Goal: Check status: Check status

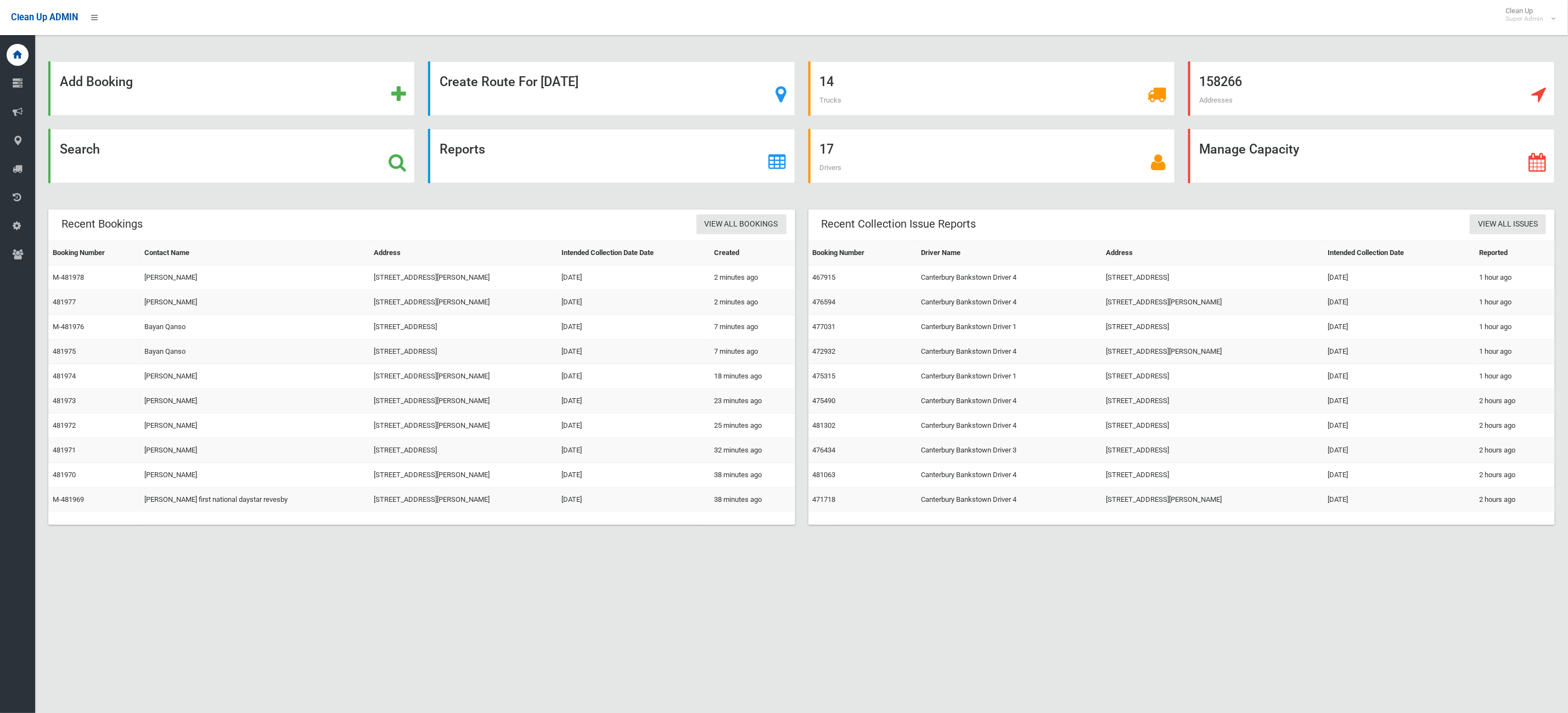
click at [262, 188] on div "Search" at bounding box center [232, 162] width 380 height 68
click at [262, 169] on div "Search" at bounding box center [231, 156] width 366 height 54
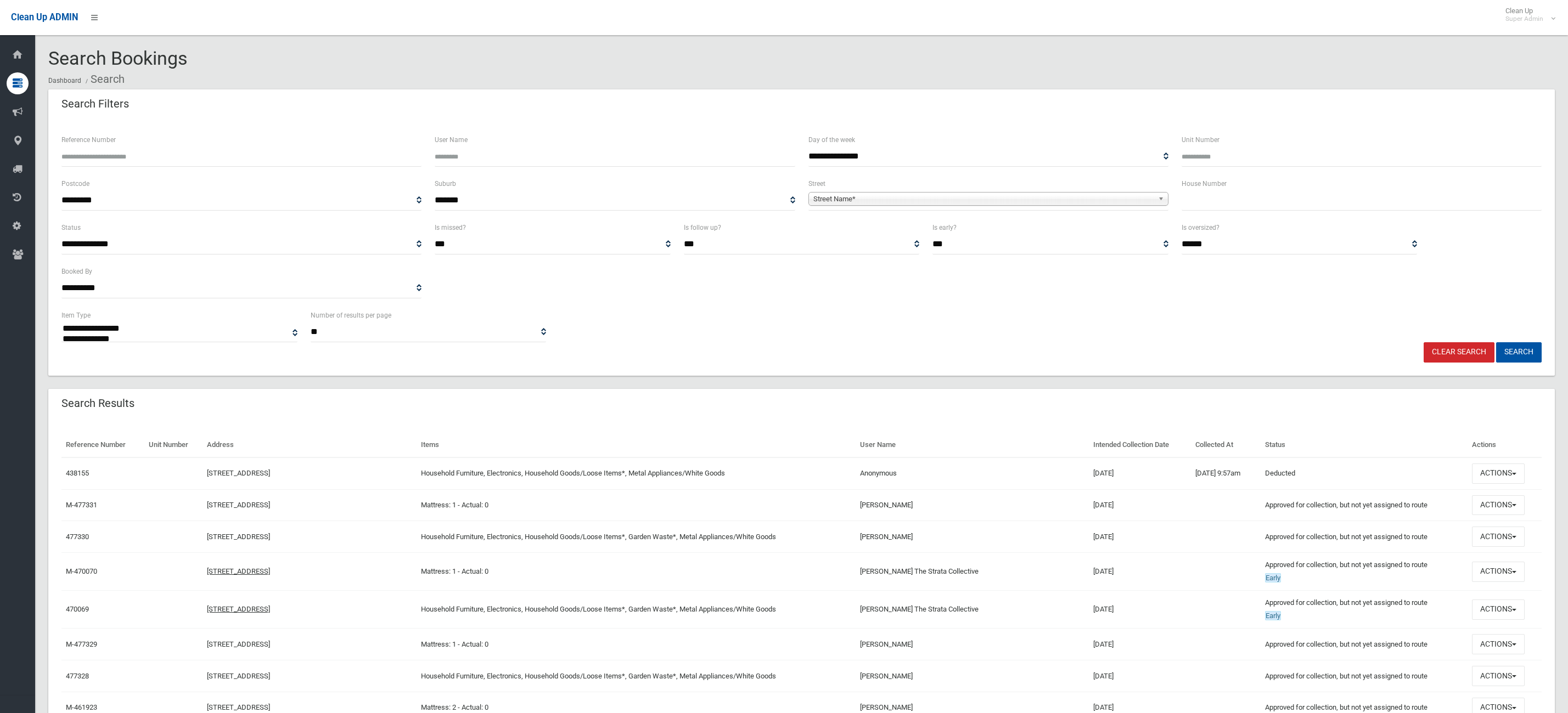
select select
click at [236, 156] on input "Reference Number" at bounding box center [241, 156] width 360 height 20
type input "******"
click at [1496, 343] on button "Search" at bounding box center [1519, 352] width 46 height 20
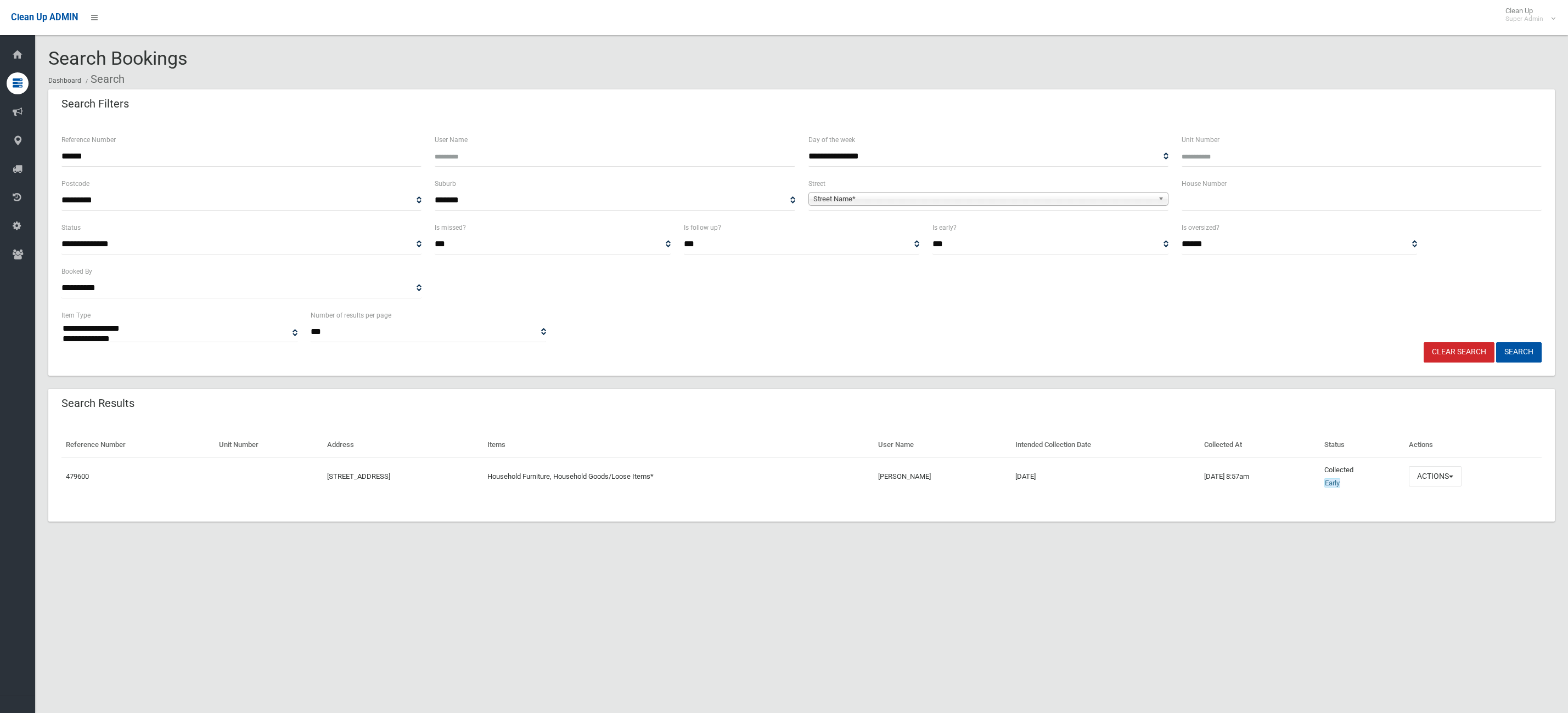
select select
click at [1460, 489] on td "Actions View Booking Edit Booking Clone Booking Add Booking Images Resend Confi…" at bounding box center [1472, 476] width 137 height 38
click at [1451, 476] on button "Actions" at bounding box center [1435, 476] width 53 height 20
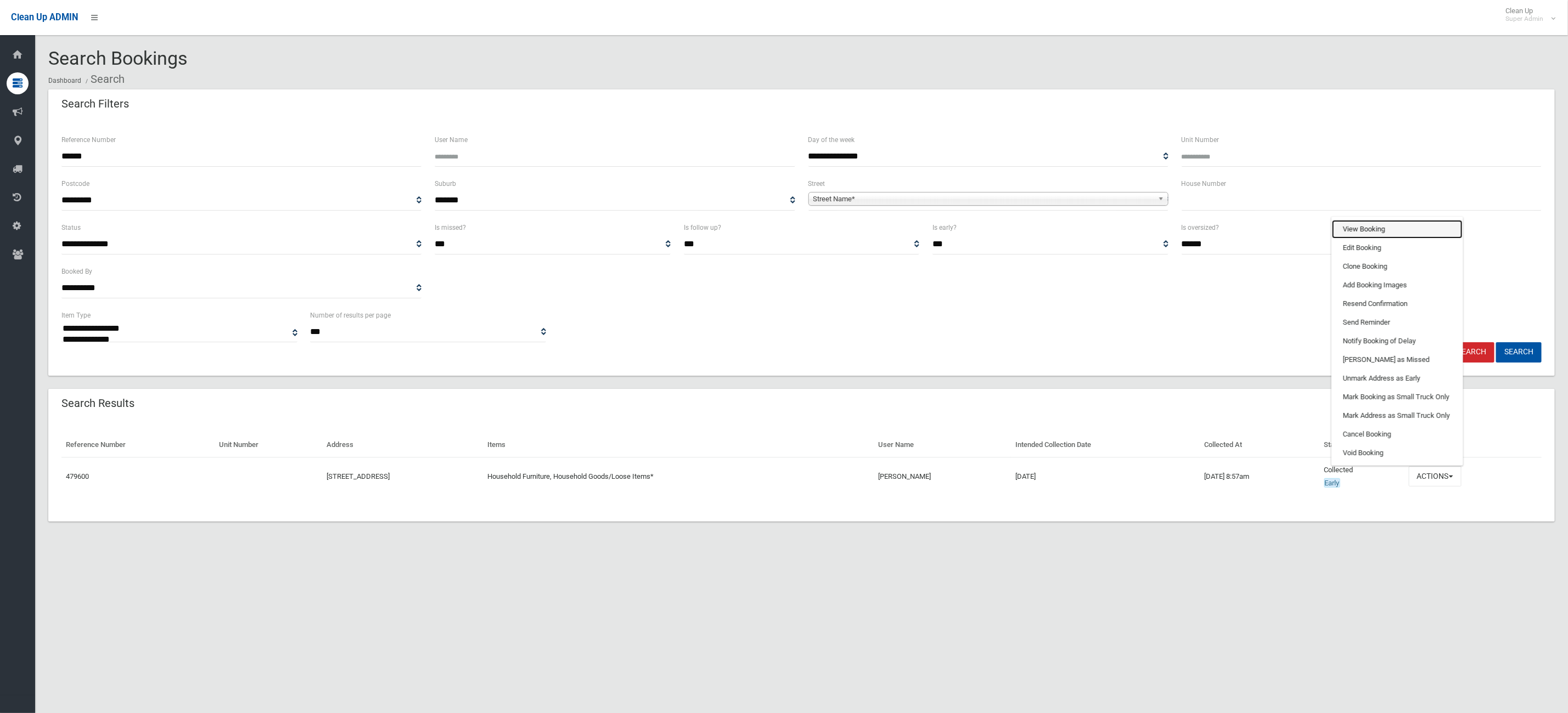
click at [1395, 228] on link "View Booking" at bounding box center [1397, 229] width 131 height 19
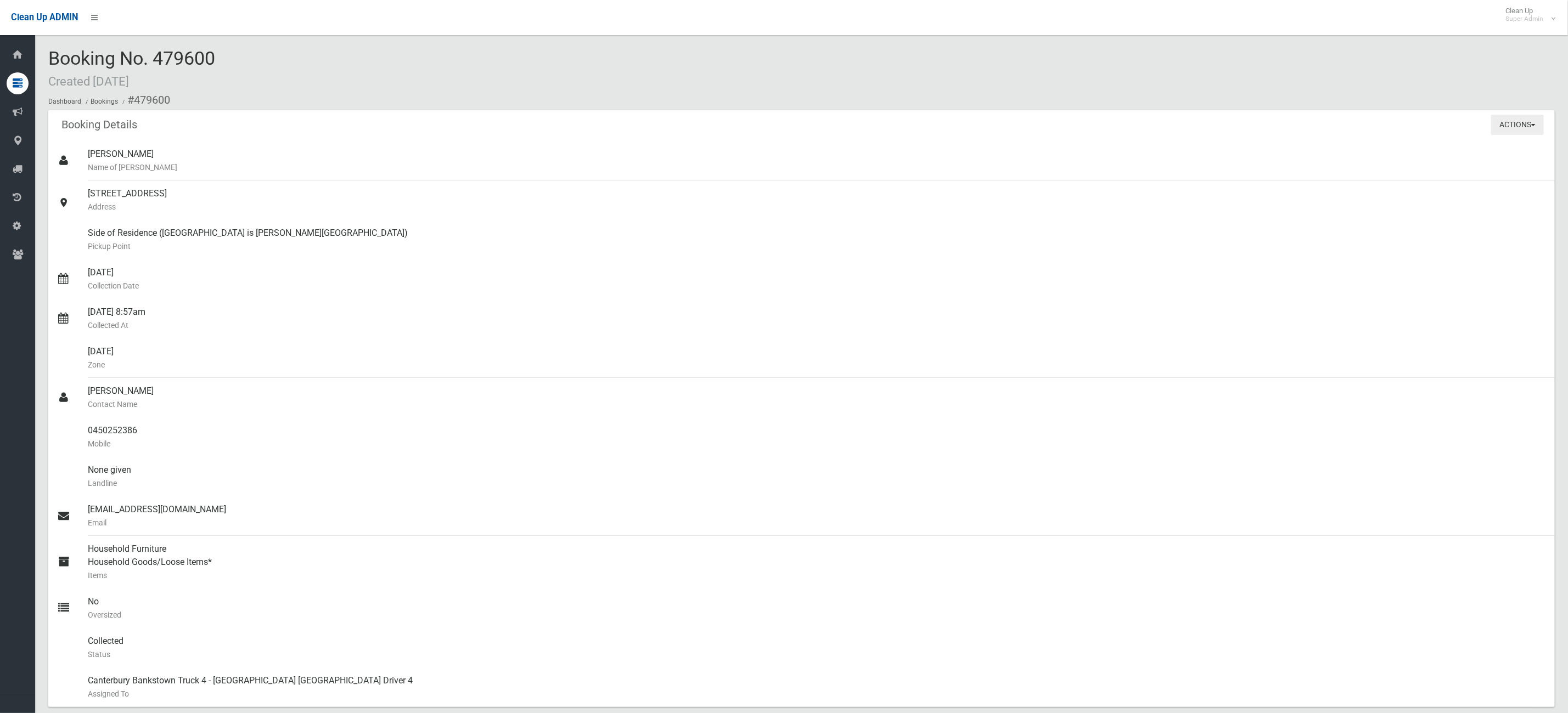
click at [1517, 119] on button "Actions" at bounding box center [1517, 124] width 53 height 20
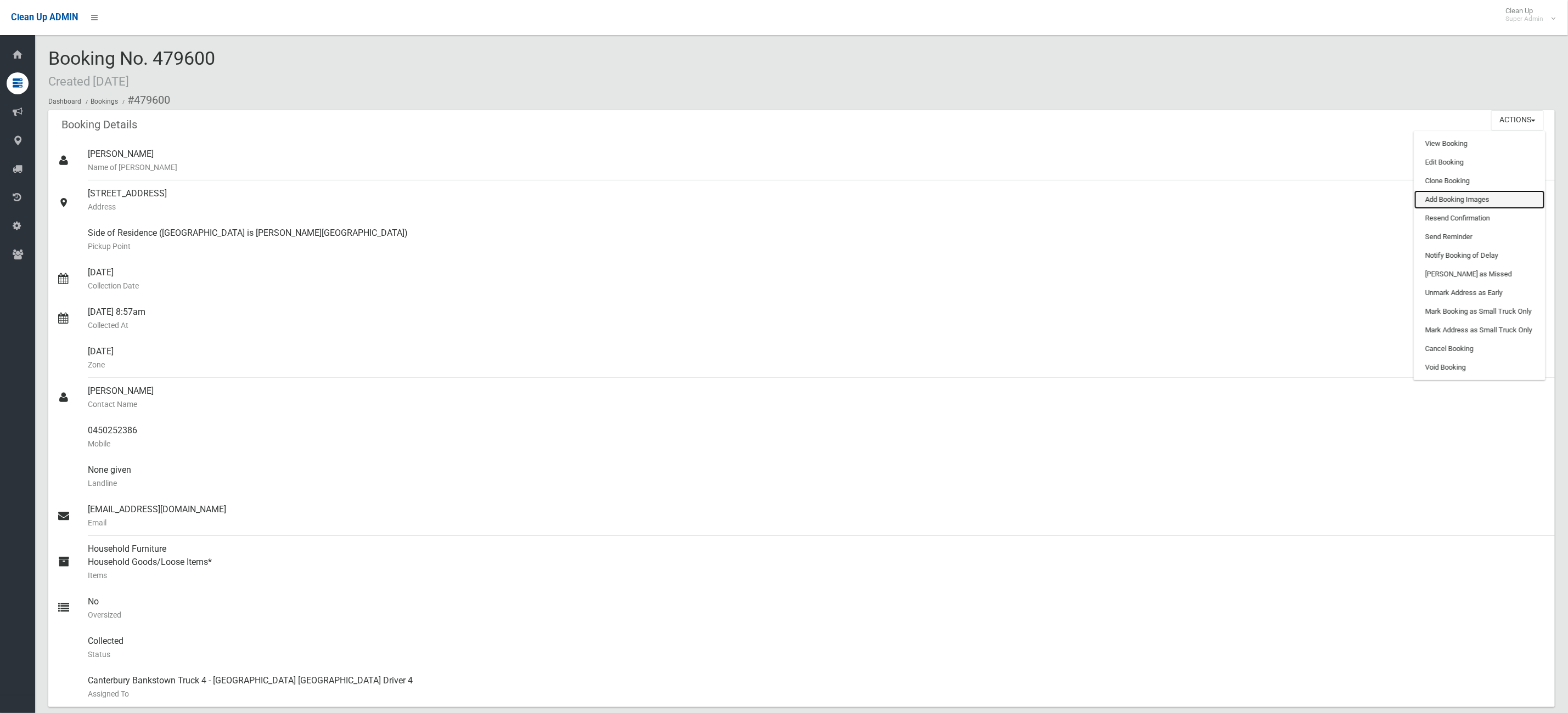
click at [1479, 194] on link "Add Booking Images" at bounding box center [1480, 200] width 131 height 19
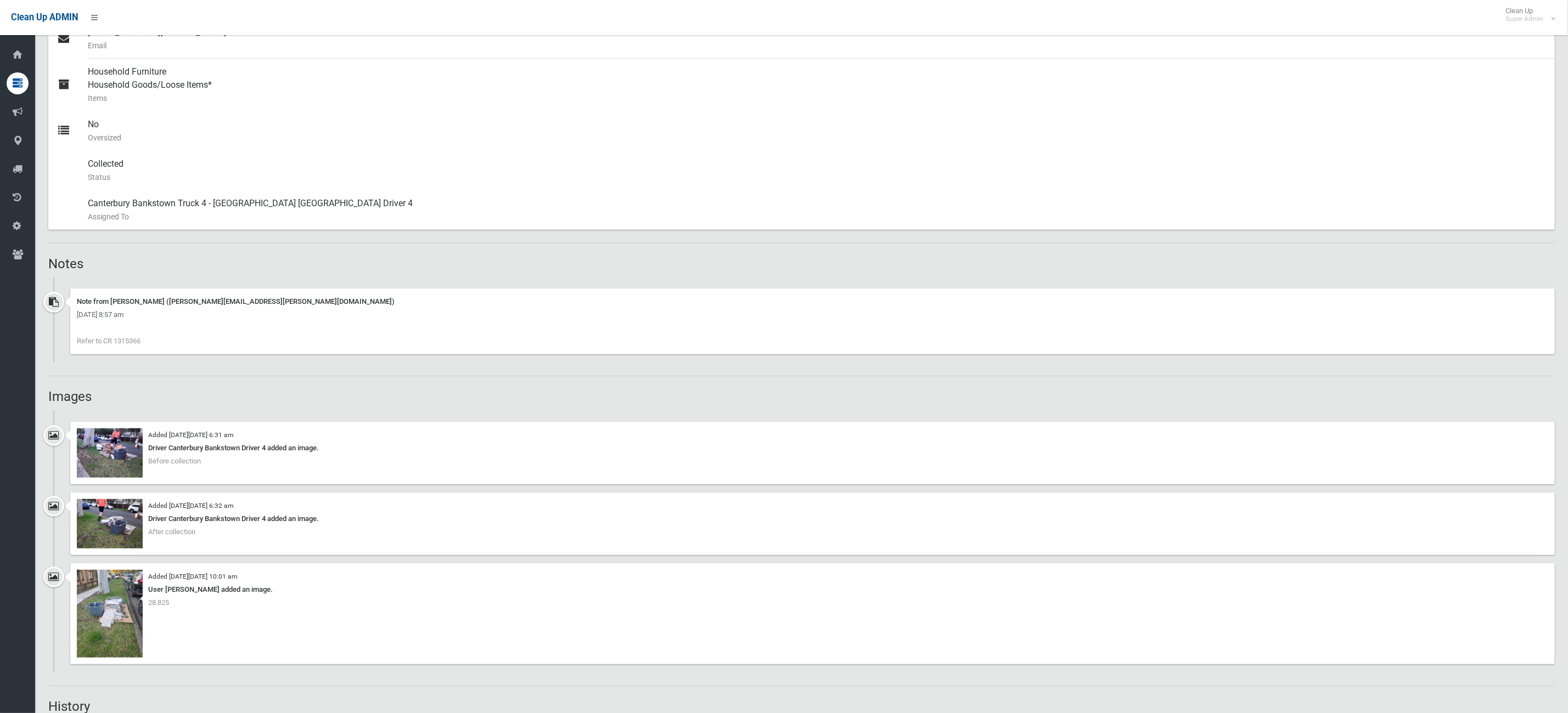
scroll to position [740, 0]
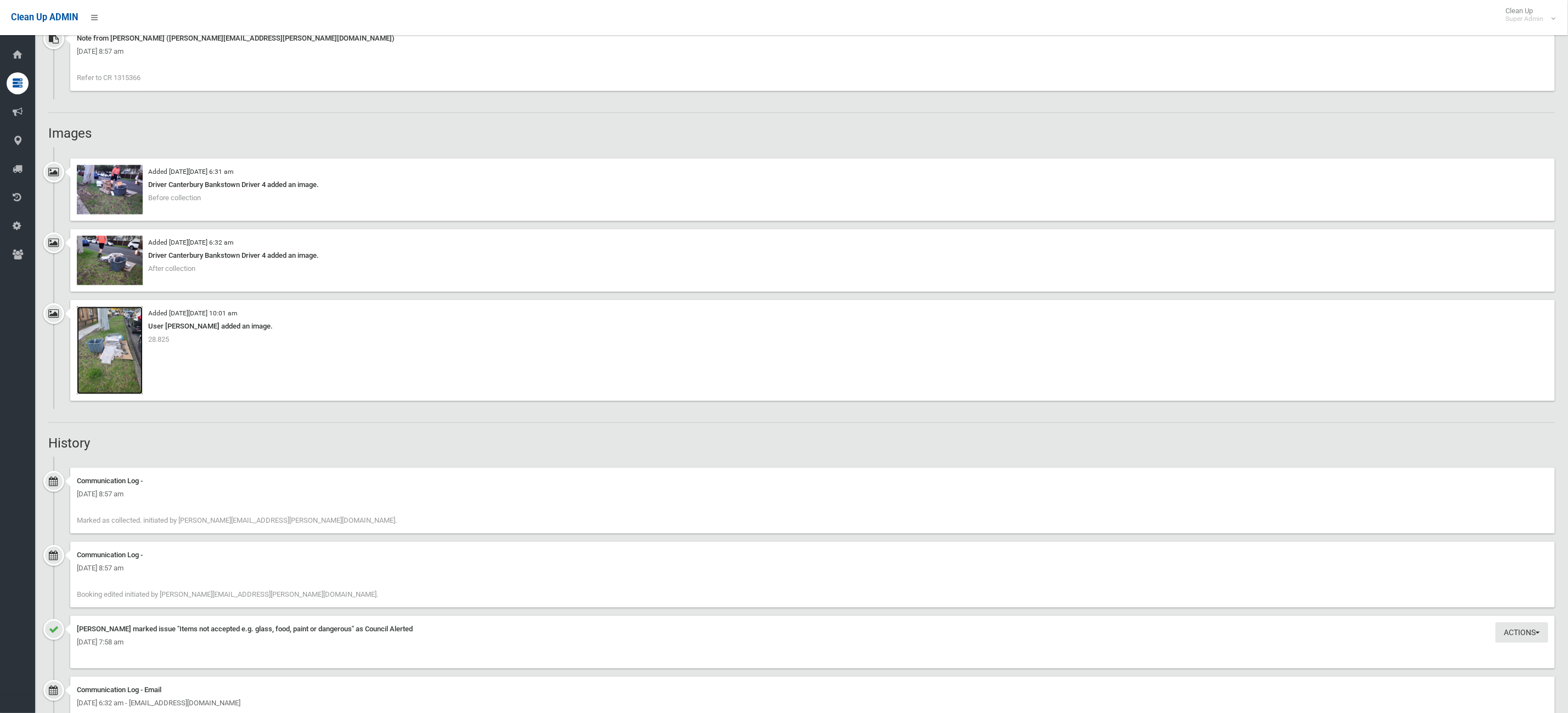
click at [117, 325] on img at bounding box center [110, 350] width 66 height 88
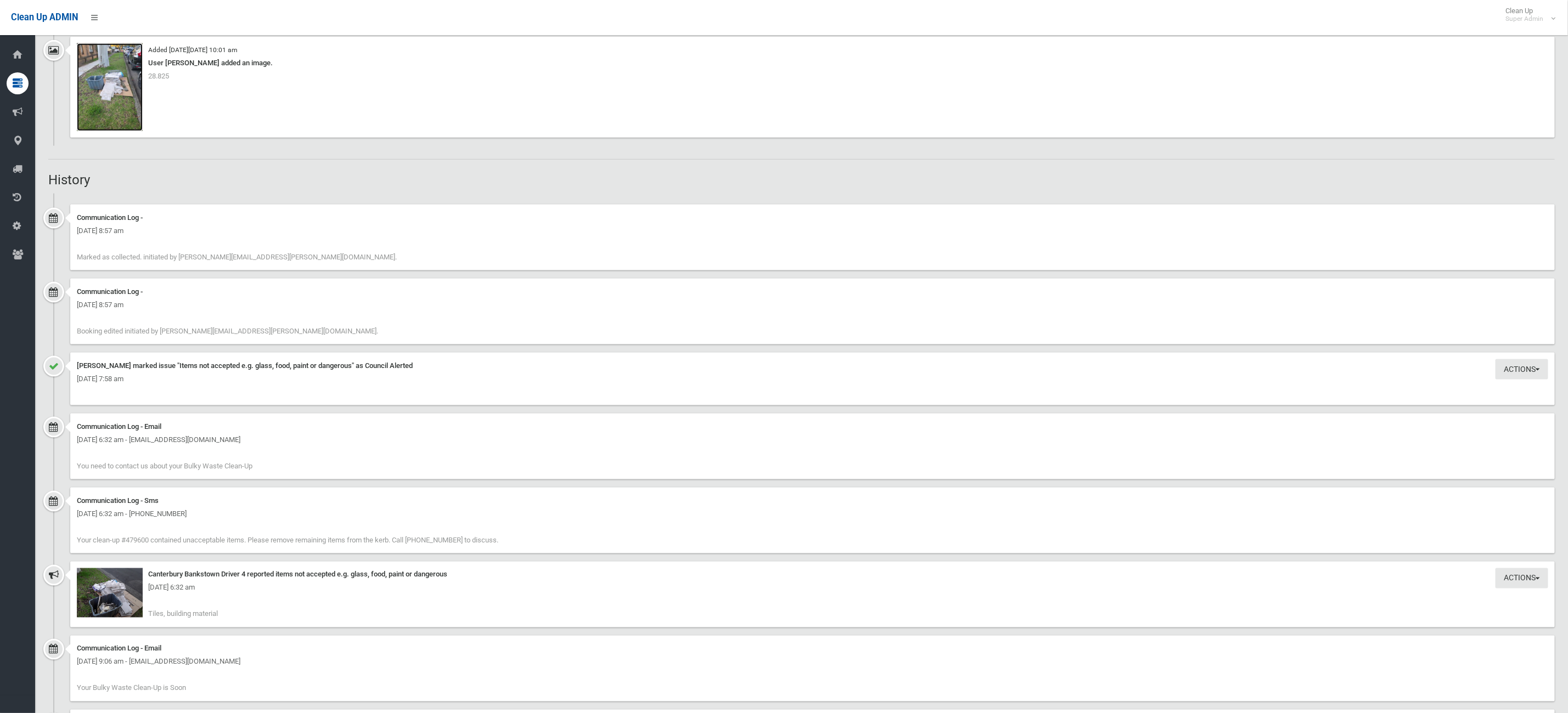
scroll to position [1070, 0]
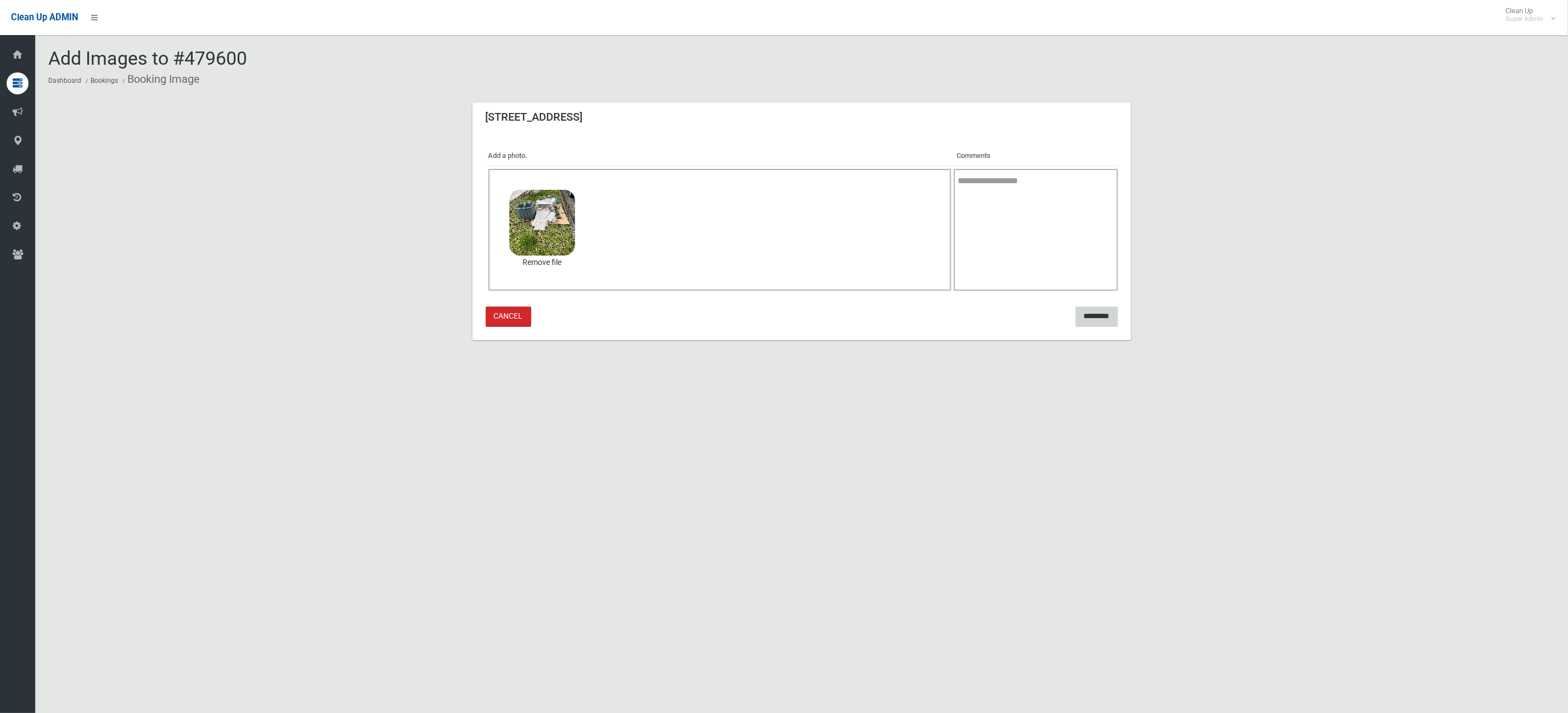
click at [1092, 316] on input "*********" at bounding box center [1096, 316] width 42 height 20
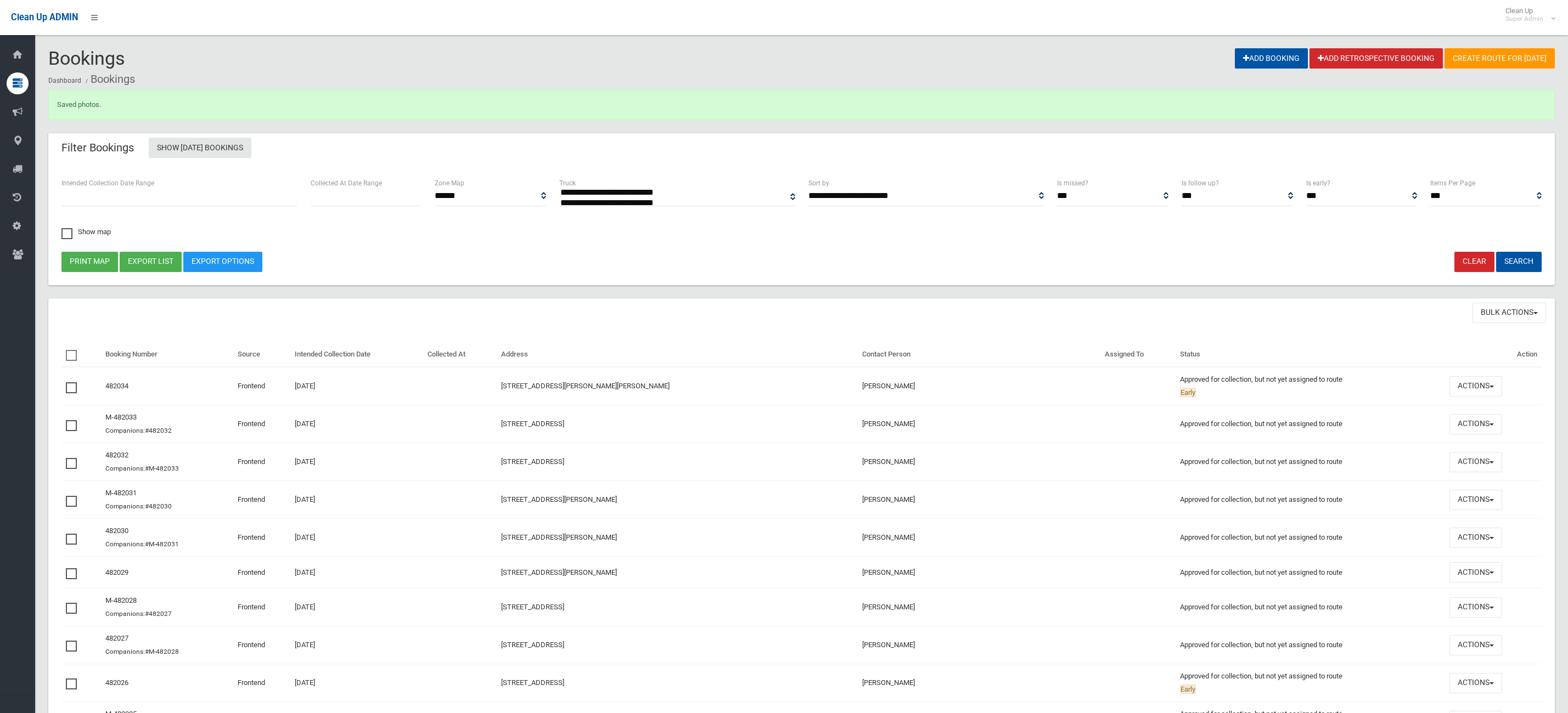
select select
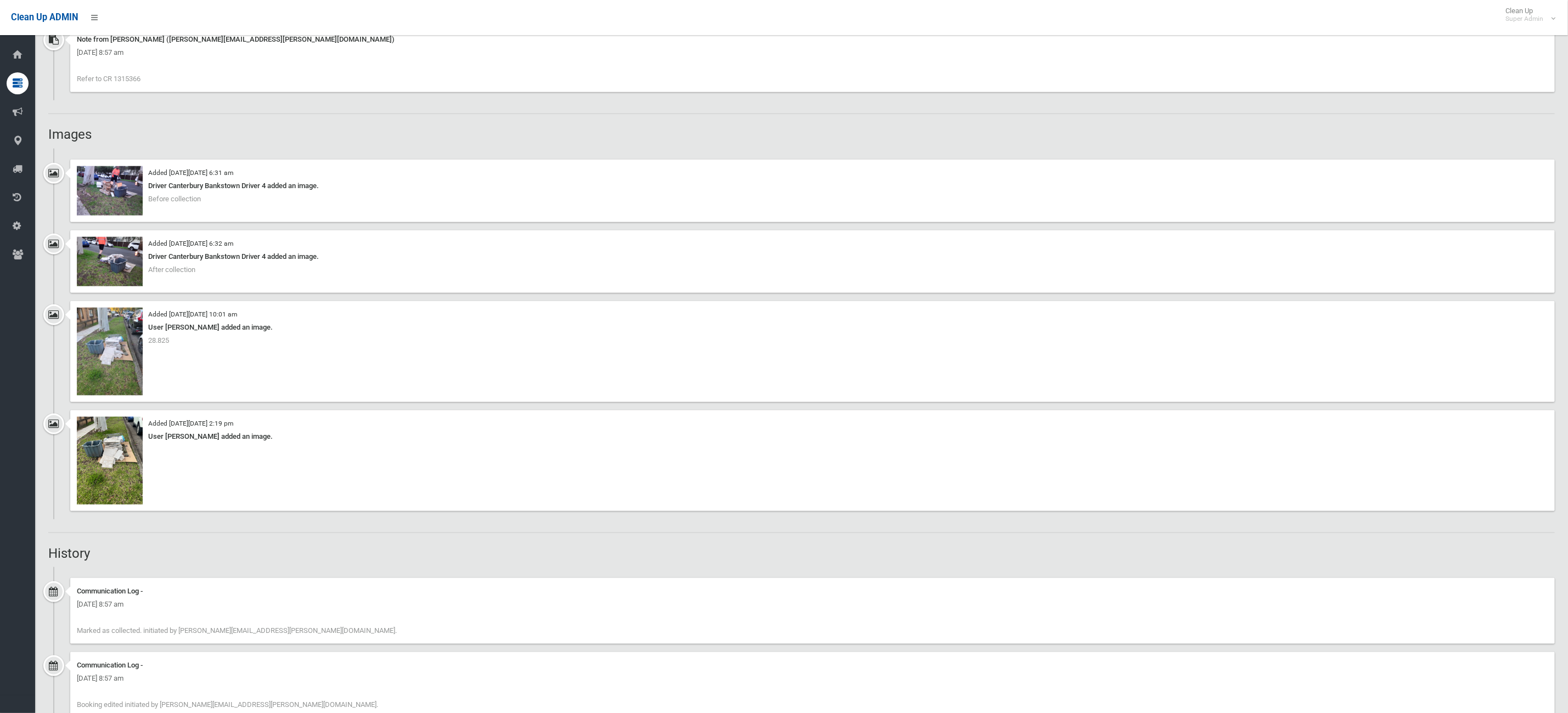
scroll to position [740, 0]
click at [128, 484] on img at bounding box center [110, 459] width 66 height 88
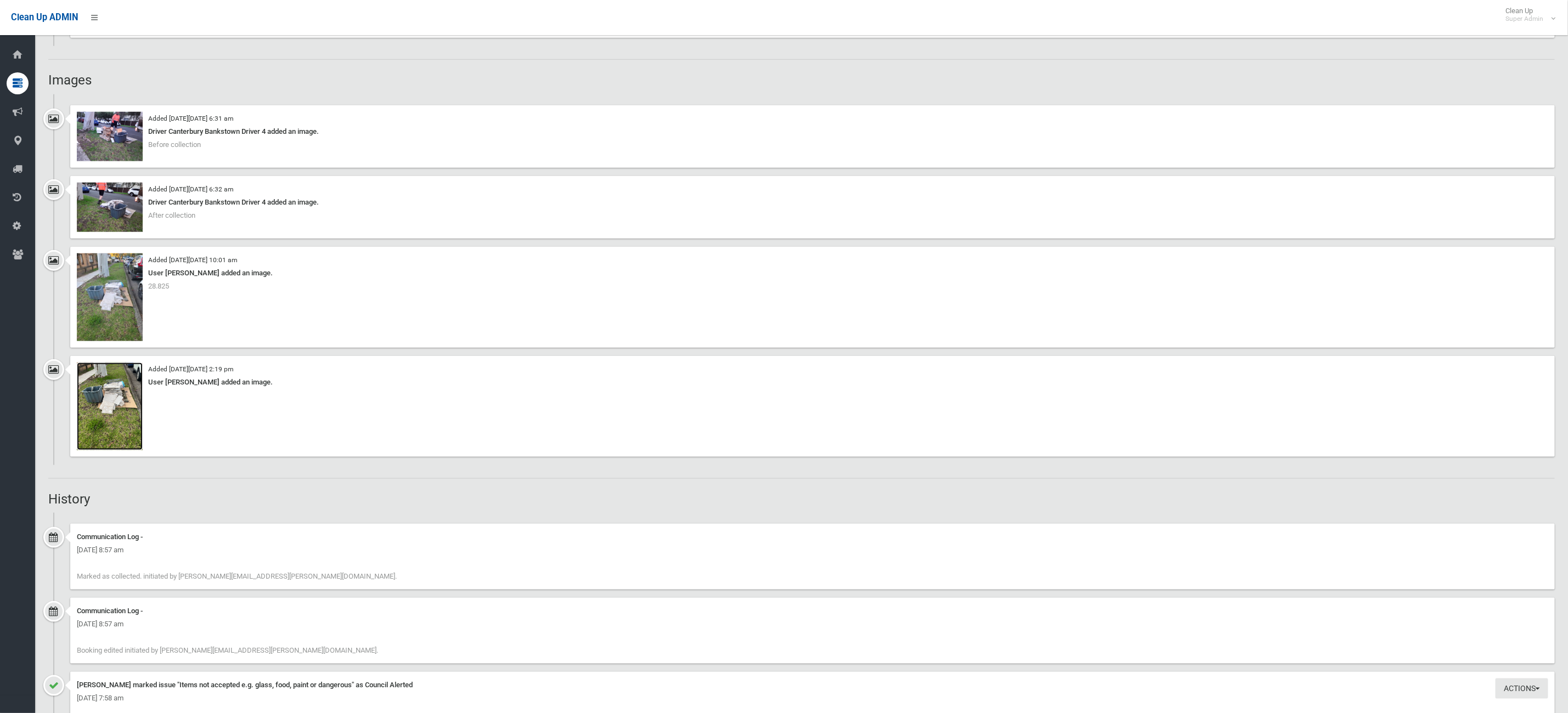
scroll to position [823, 0]
